Goal: Use online tool/utility: Use online tool/utility

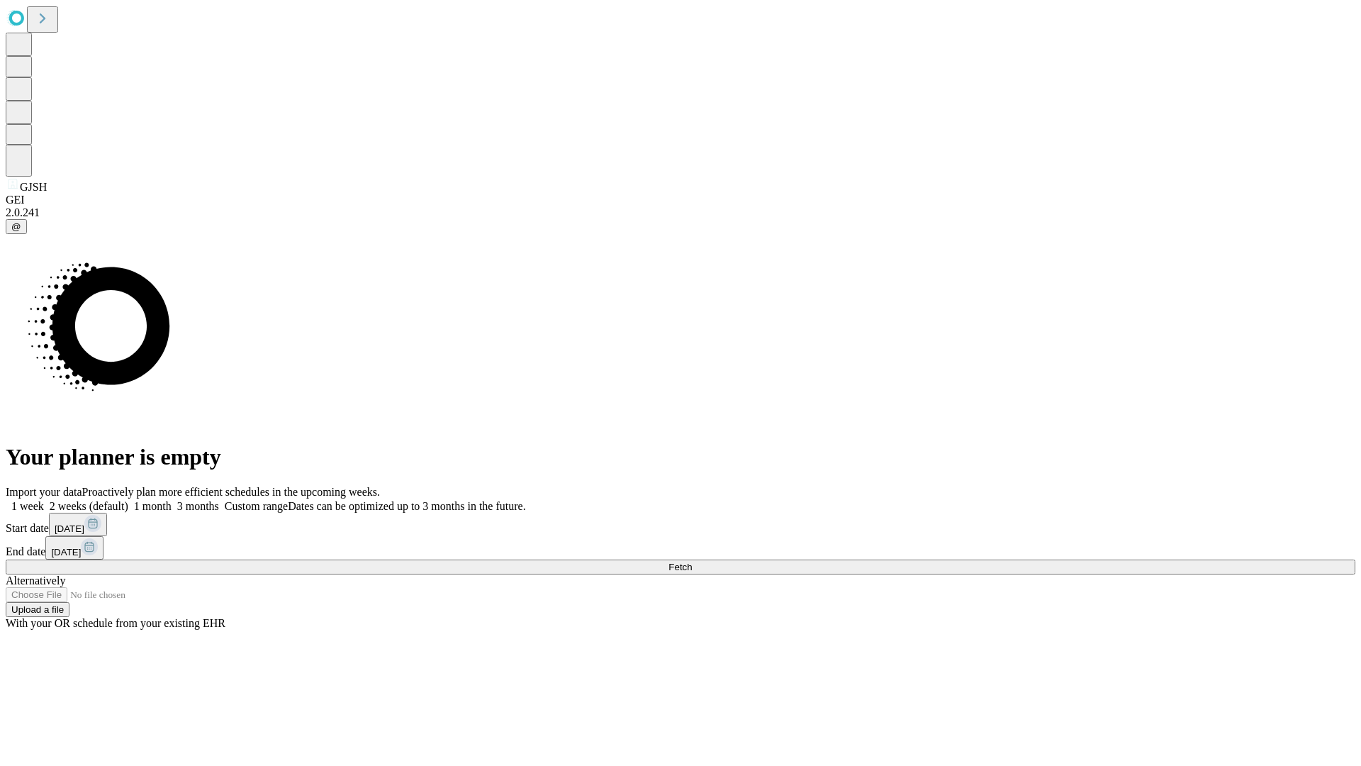
click at [692, 562] on span "Fetch" at bounding box center [680, 567] width 23 height 11
